Goal: Transaction & Acquisition: Download file/media

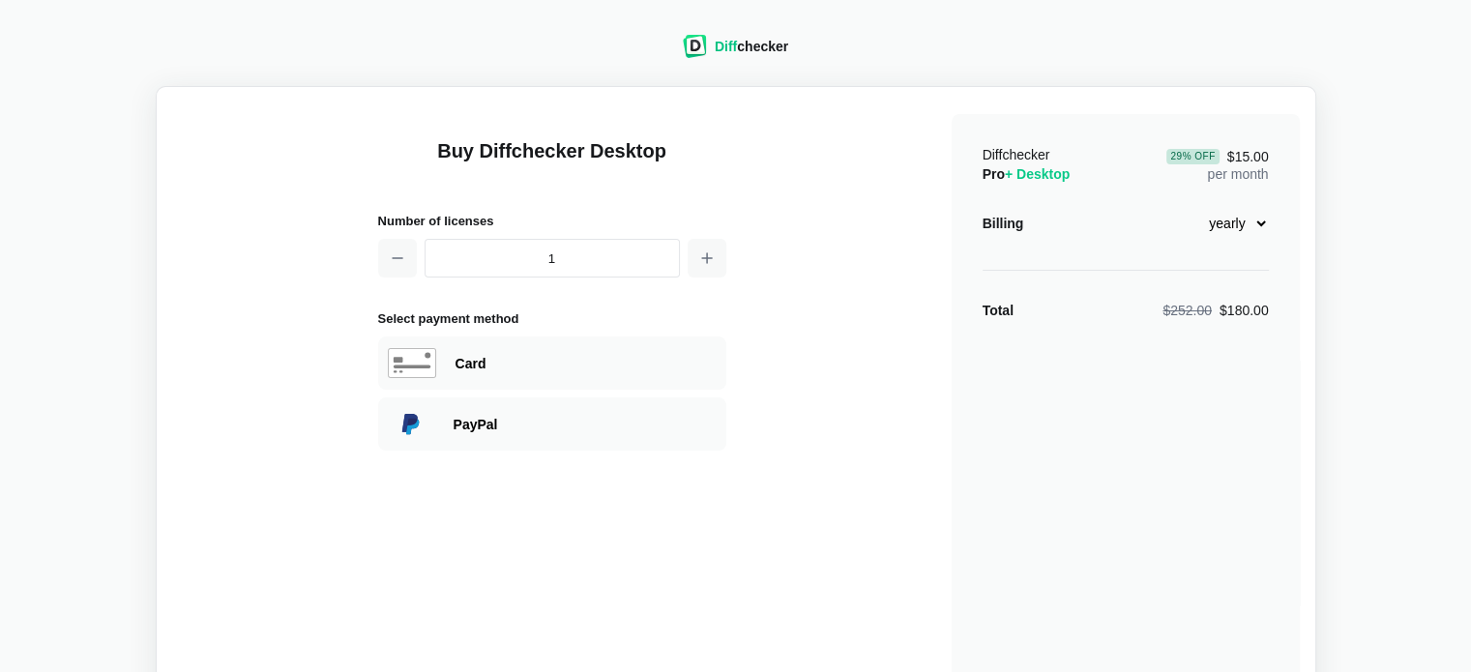
click at [1233, 216] on select "monthly yearly" at bounding box center [1226, 223] width 83 height 33
select select "desktop-monthly-21"
click at [1185, 207] on select "monthly yearly" at bounding box center [1226, 223] width 83 height 33
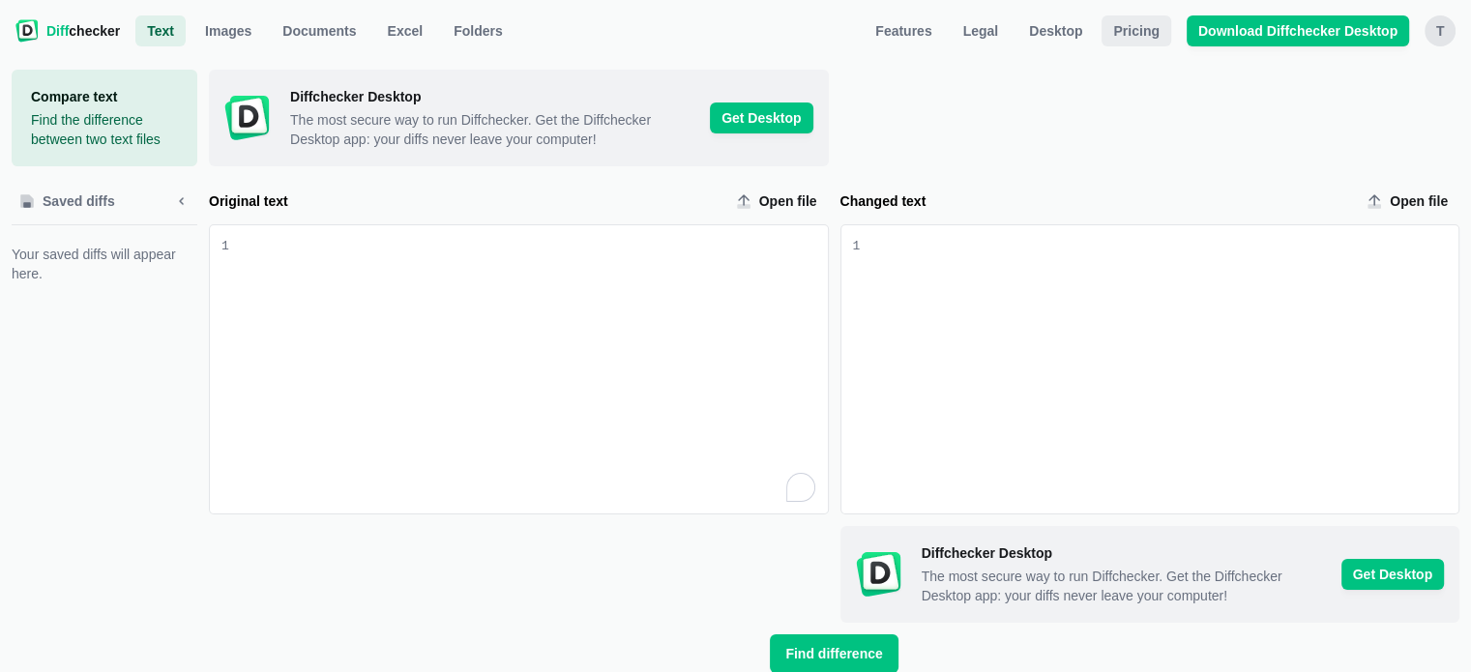
click at [1145, 42] on link "Pricing" at bounding box center [1135, 30] width 69 height 31
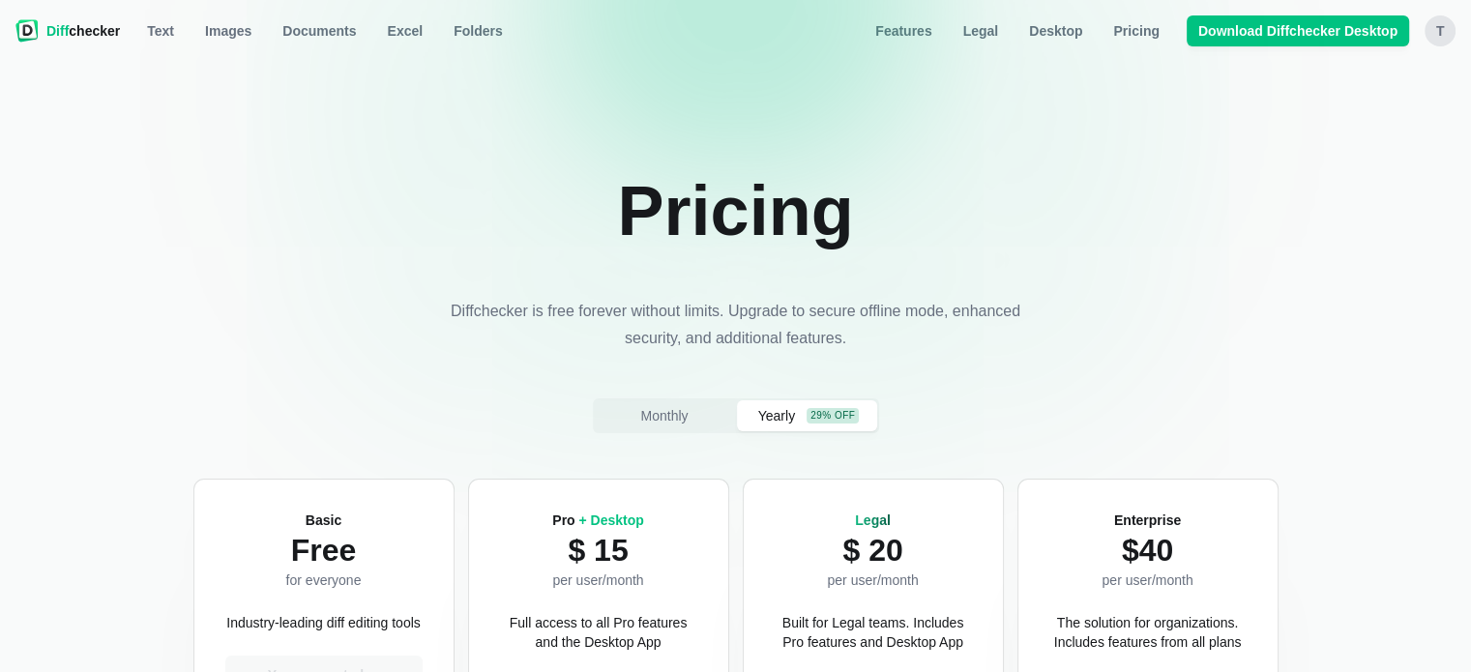
click at [1145, 42] on link "Pricing" at bounding box center [1135, 30] width 69 height 31
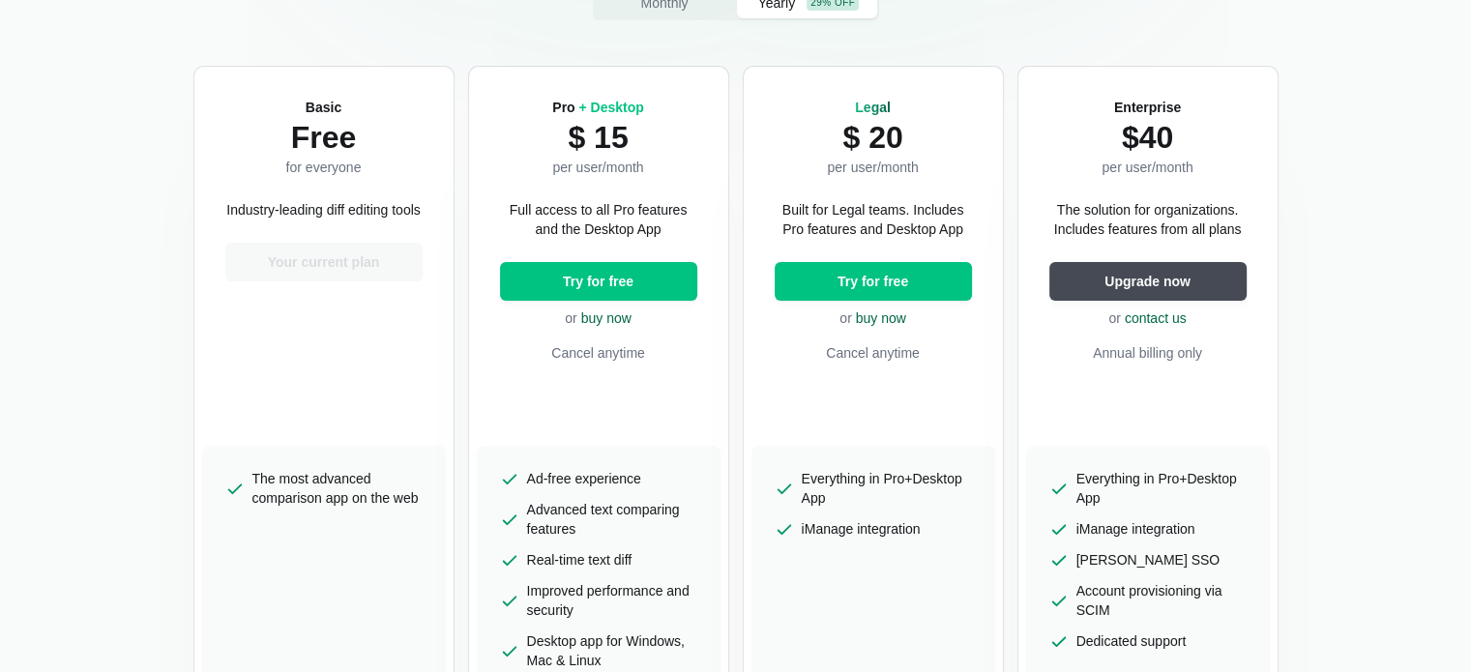
scroll to position [366, 0]
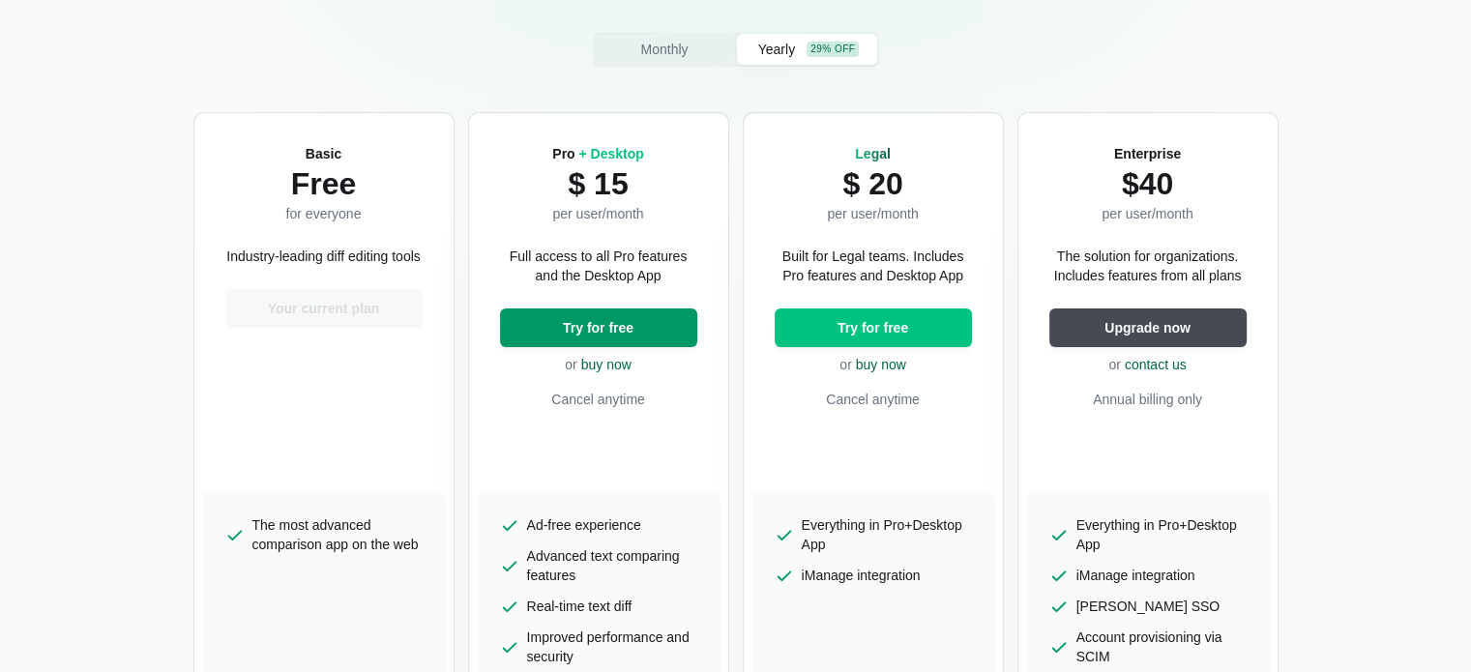
click at [651, 332] on button "Try for free" at bounding box center [598, 327] width 197 height 39
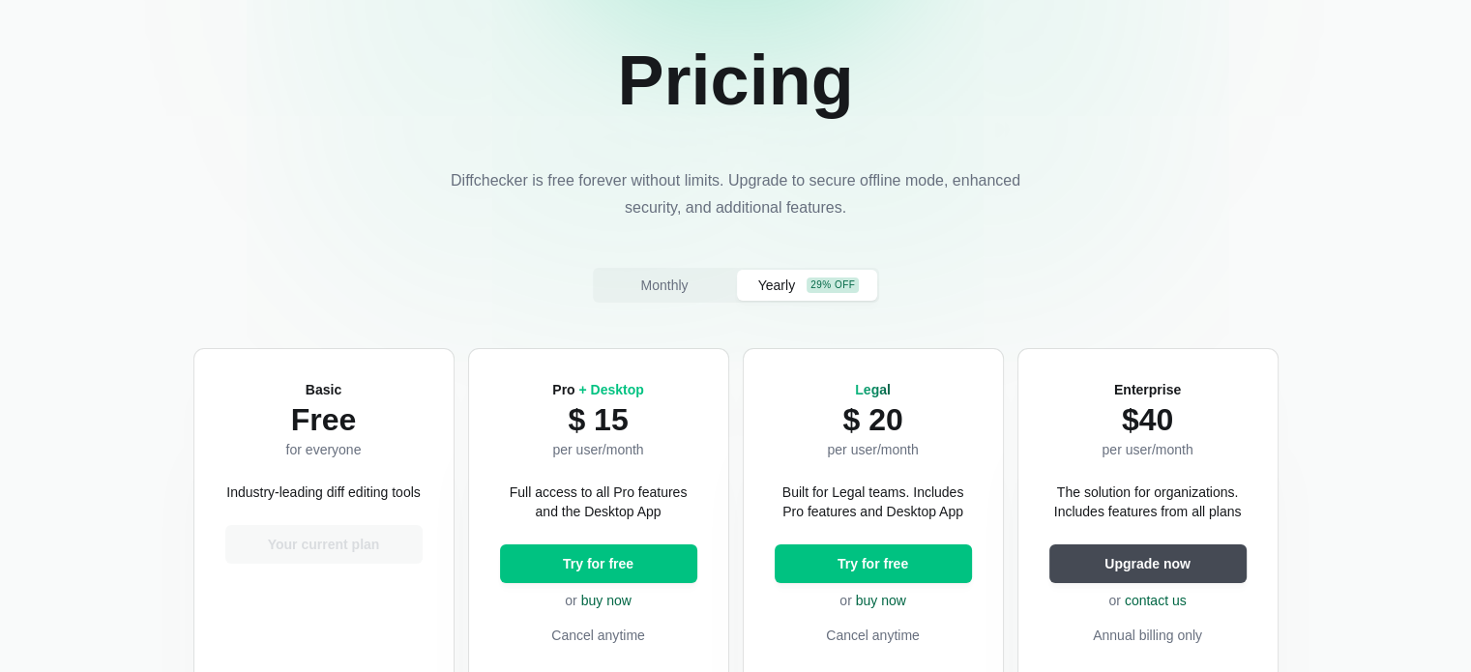
scroll to position [131, 0]
